Goal: Transaction & Acquisition: Purchase product/service

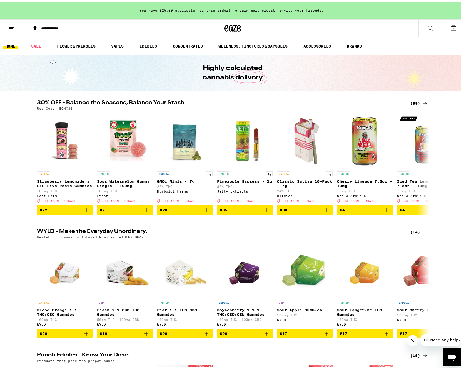
click at [417, 102] on div "(89)" at bounding box center [419, 101] width 18 height 7
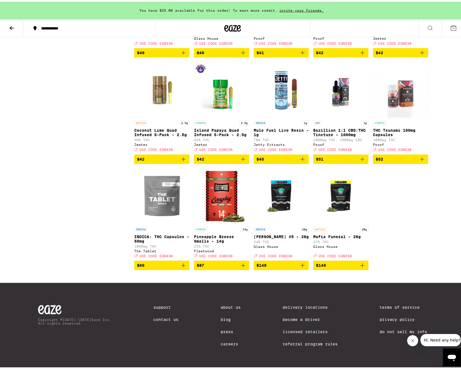
scroll to position [1787, 0]
click at [9, 25] on icon at bounding box center [11, 26] width 7 height 7
